Goal: Check status

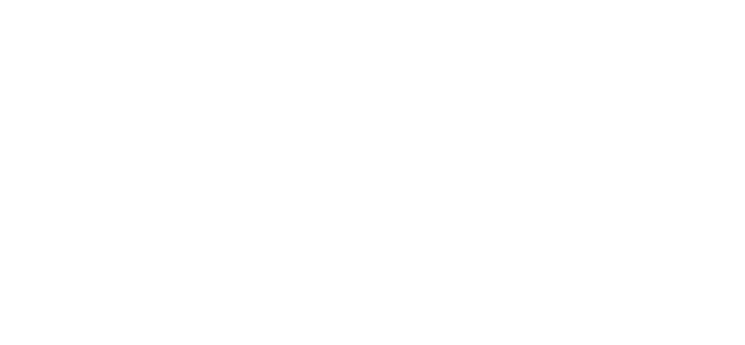
click at [0, 0] on html at bounding box center [372, 0] width 745 height 0
